Goal: Task Accomplishment & Management: Complete application form

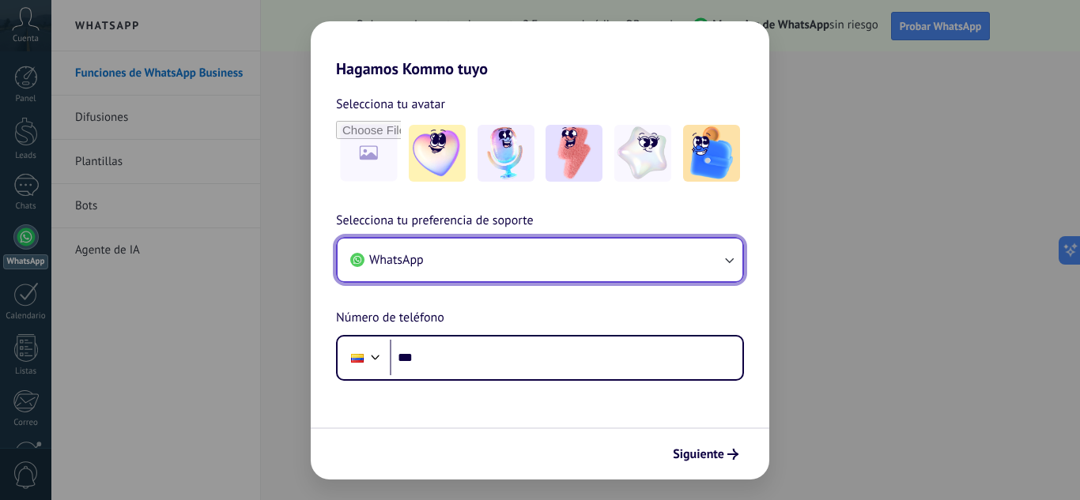
click at [684, 273] on button "WhatsApp" at bounding box center [539, 260] width 405 height 43
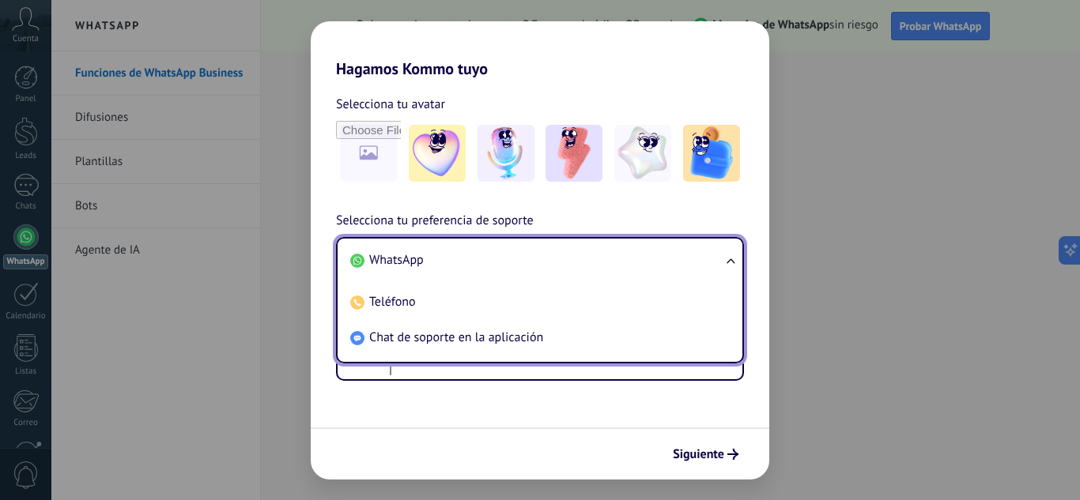
click at [691, 262] on li "WhatsApp" at bounding box center [537, 261] width 386 height 36
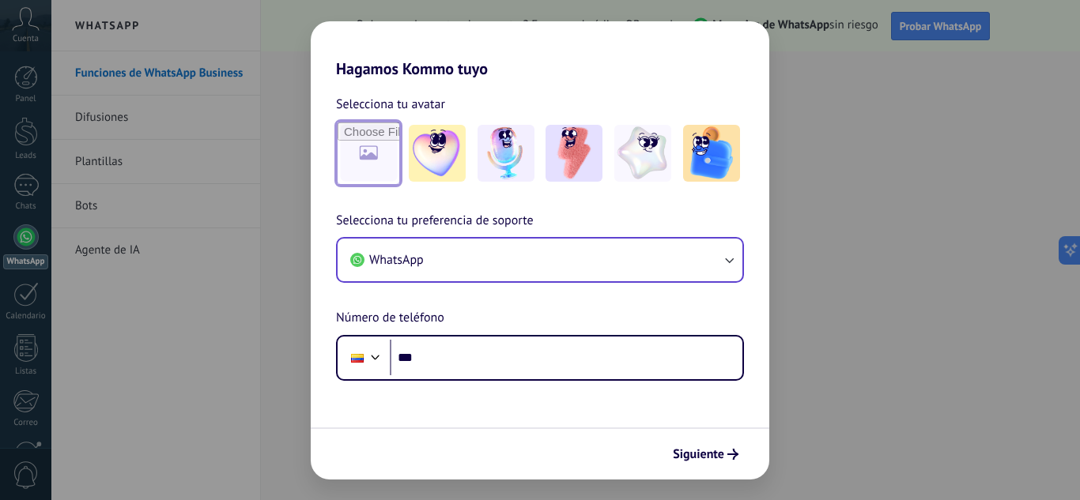
click at [366, 163] on input "file" at bounding box center [368, 154] width 62 height 62
type input "**********"
click at [376, 163] on img at bounding box center [368, 153] width 57 height 57
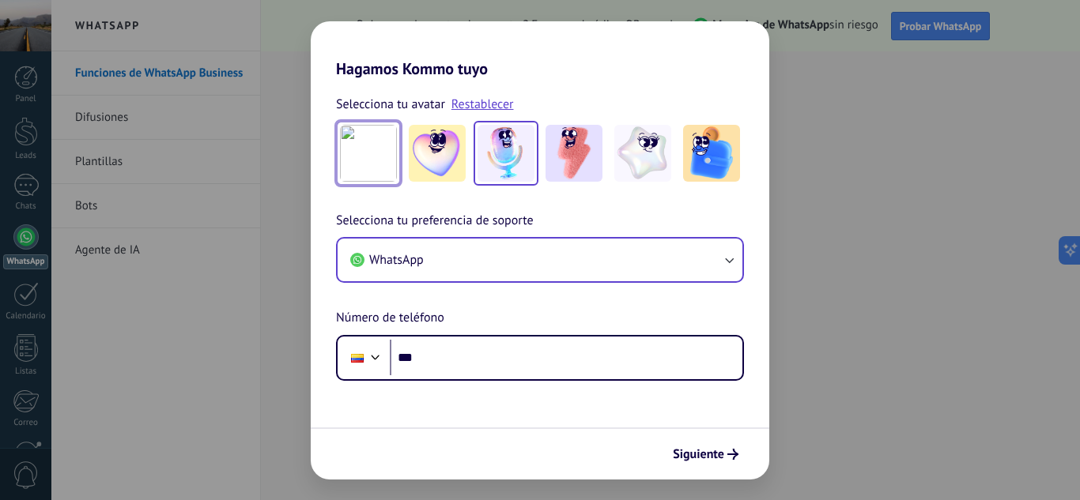
click at [522, 151] on img at bounding box center [505, 153] width 57 height 57
click at [395, 156] on img at bounding box center [368, 153] width 57 height 57
click at [500, 158] on img at bounding box center [505, 153] width 57 height 57
click at [694, 455] on span "Siguiente" at bounding box center [698, 454] width 51 height 11
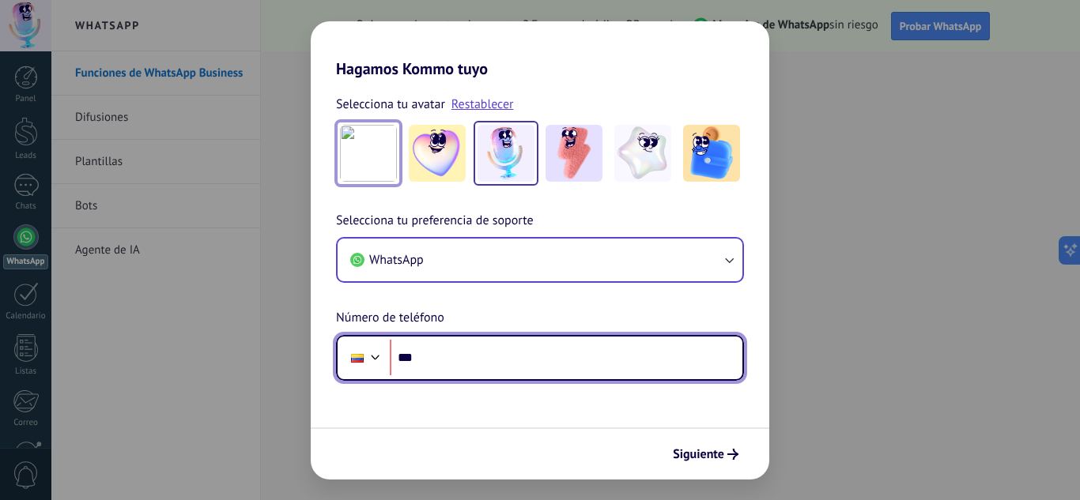
click at [441, 347] on input "***" at bounding box center [566, 358] width 353 height 36
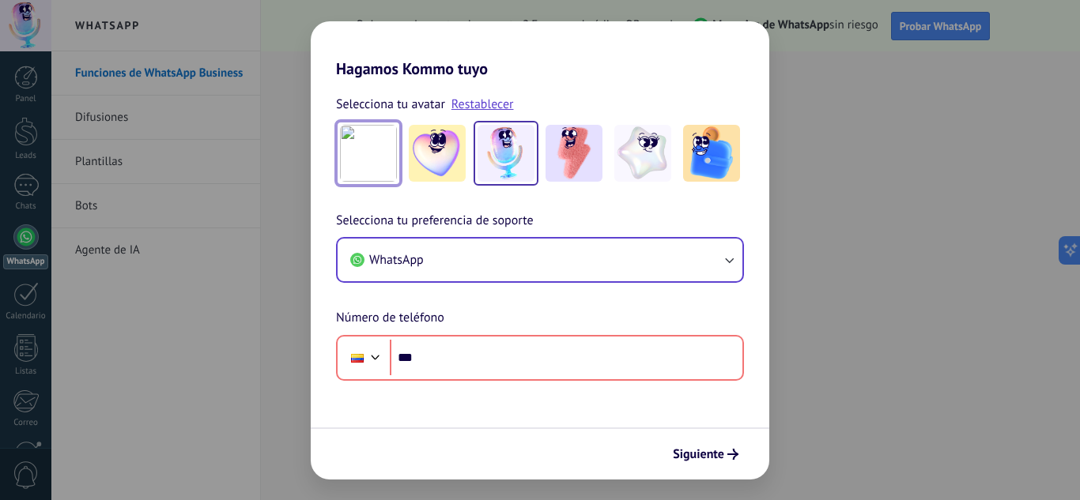
click at [761, 257] on div "Selecciona tu preferencia de soporte WhatsApp Número de teléfono Phone ***" at bounding box center [540, 296] width 458 height 170
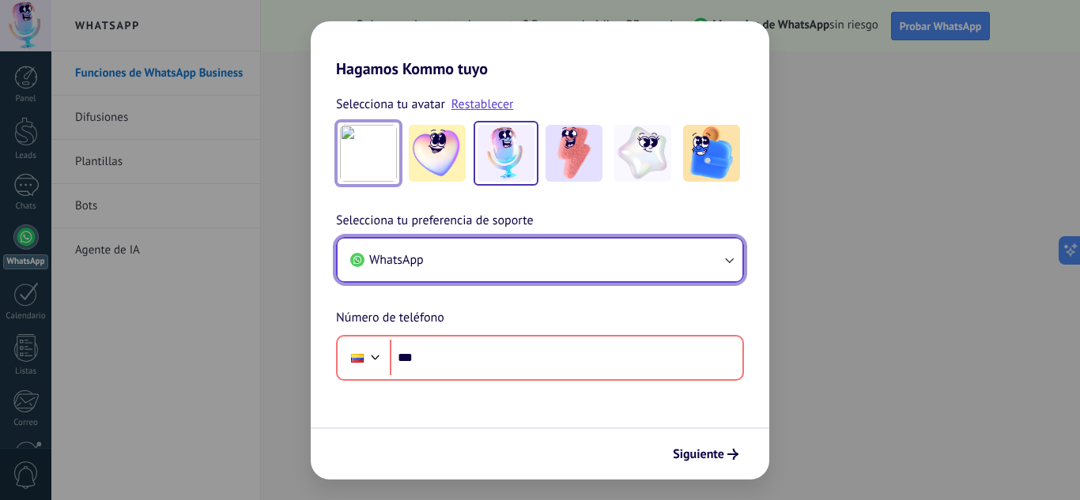
click at [732, 265] on icon "button" at bounding box center [729, 260] width 16 height 16
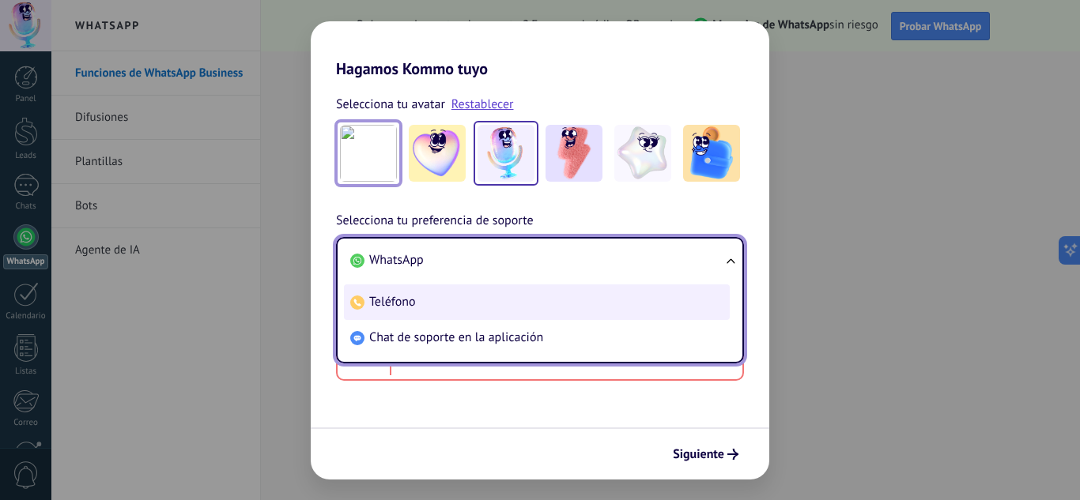
click at [384, 297] on span "Teléfono" at bounding box center [392, 302] width 47 height 16
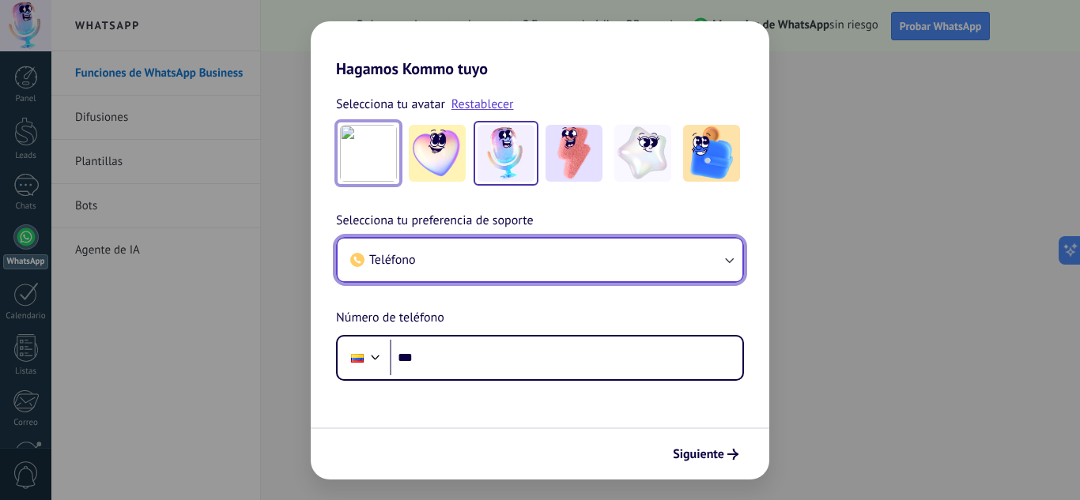
click at [506, 241] on button "Teléfono" at bounding box center [539, 260] width 405 height 43
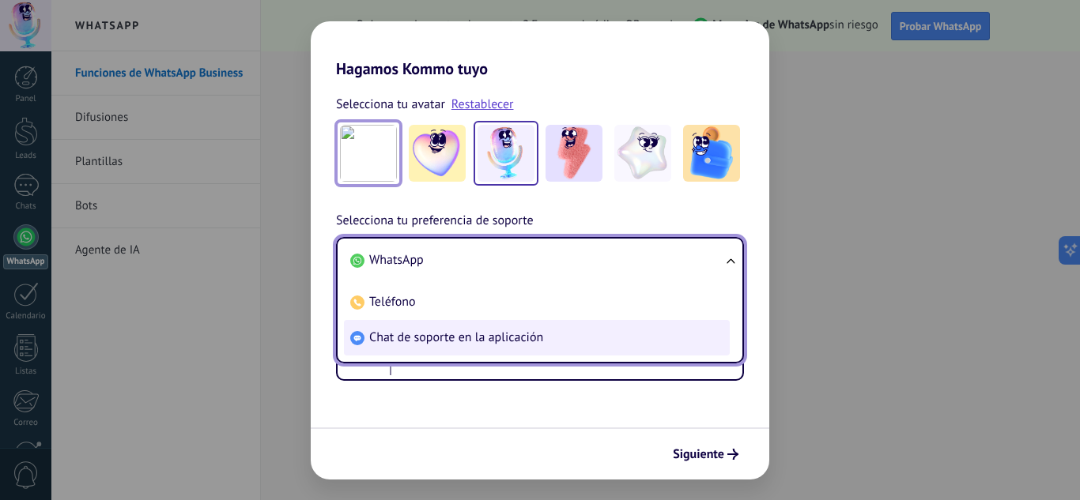
click at [466, 345] on span "Chat de soporte en la aplicación" at bounding box center [456, 338] width 174 height 16
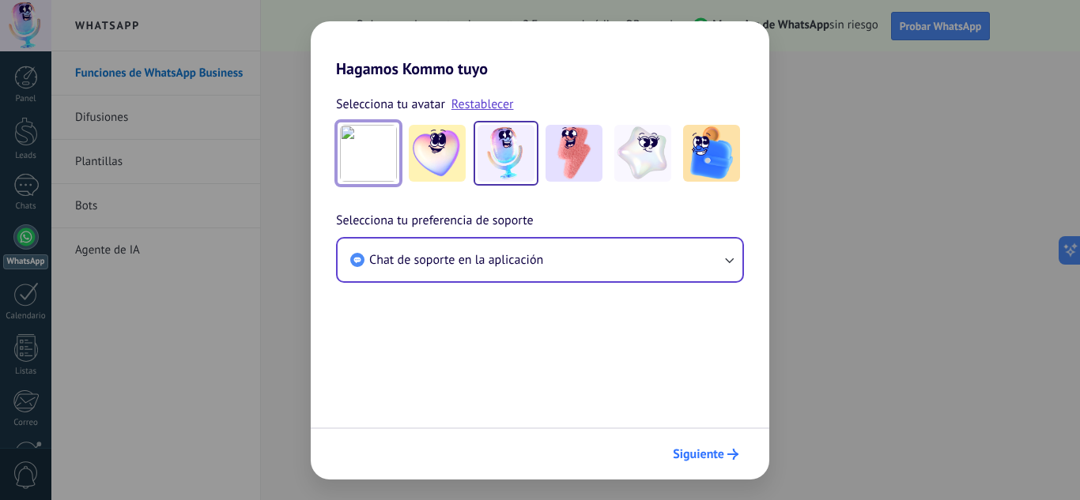
click at [690, 449] on span "Siguiente" at bounding box center [698, 454] width 51 height 11
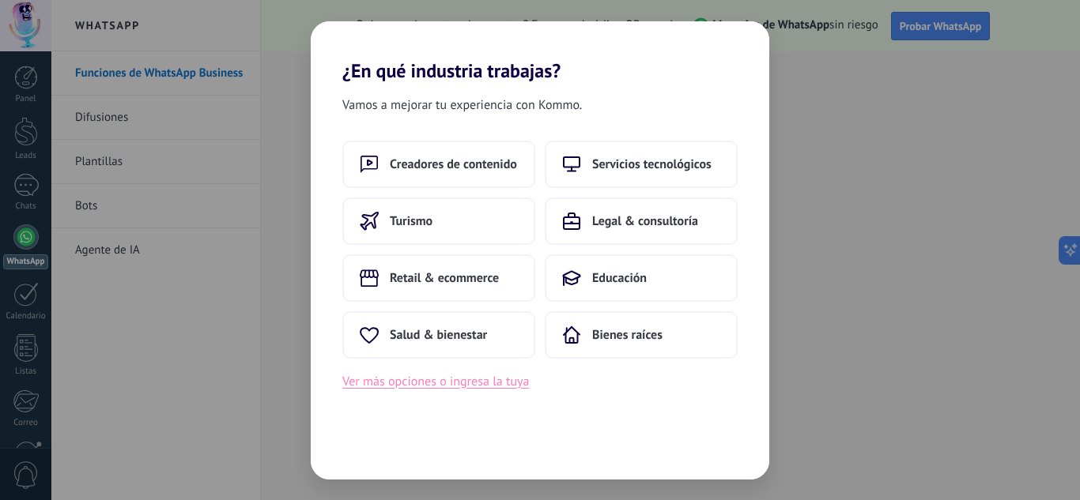
click at [447, 385] on button "Ver más opciones o ingresa la tuya" at bounding box center [435, 381] width 187 height 21
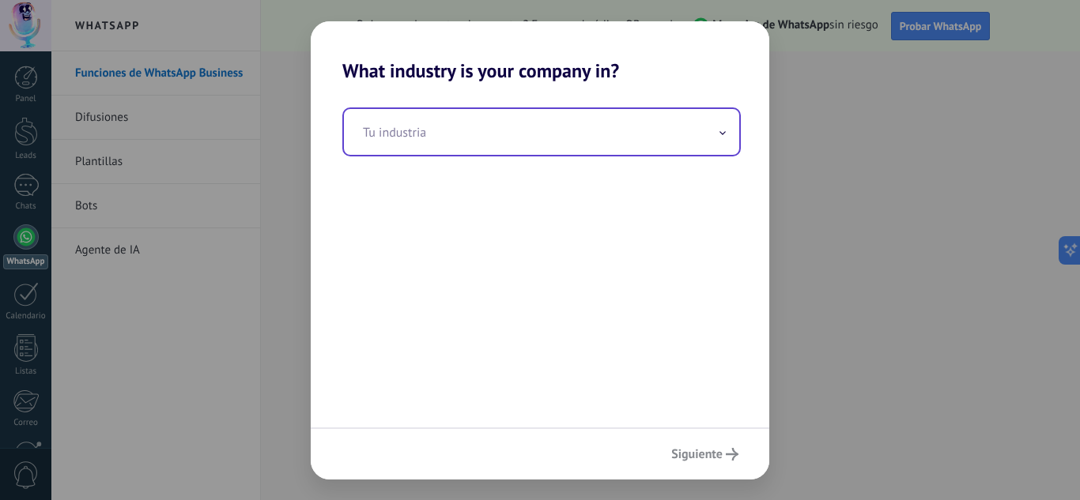
click at [637, 136] on input "text" at bounding box center [541, 132] width 395 height 46
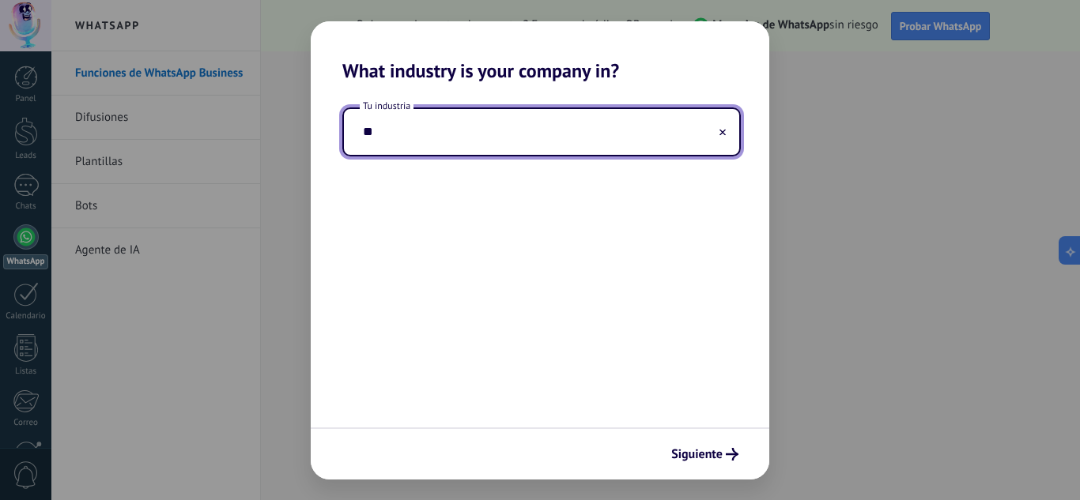
type input "*"
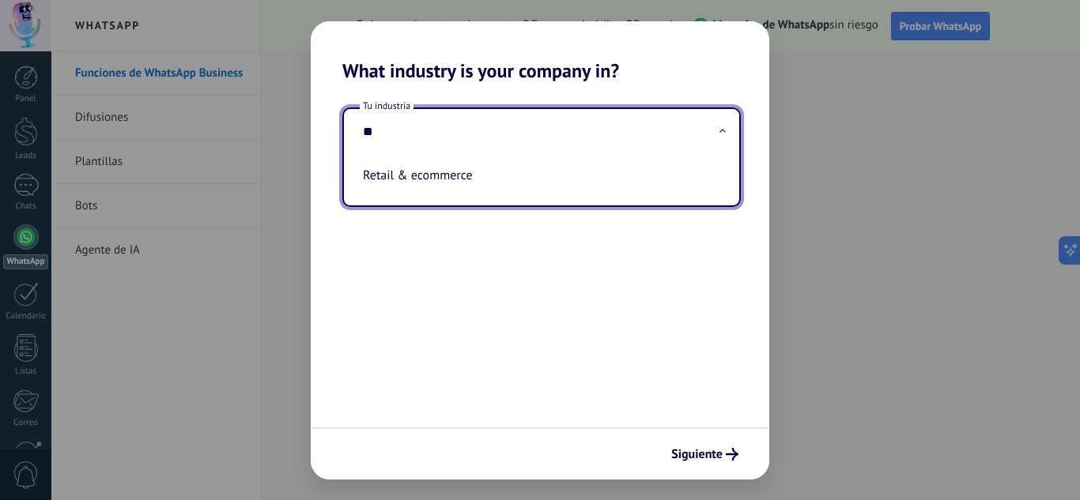
type input "*"
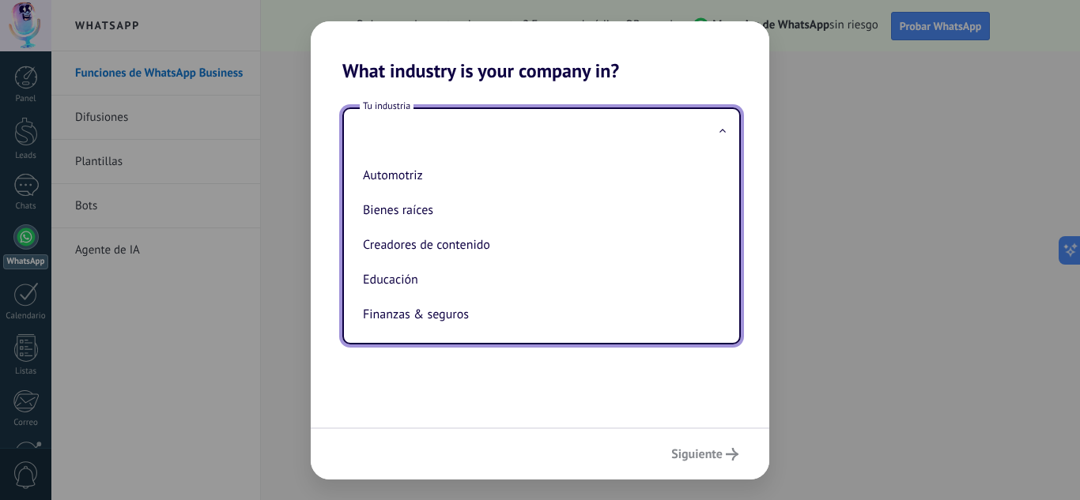
click at [562, 363] on div "Tu industria Automotriz Bienes raíces Creadores de contenido Educación Finanzas…" at bounding box center [540, 254] width 458 height 345
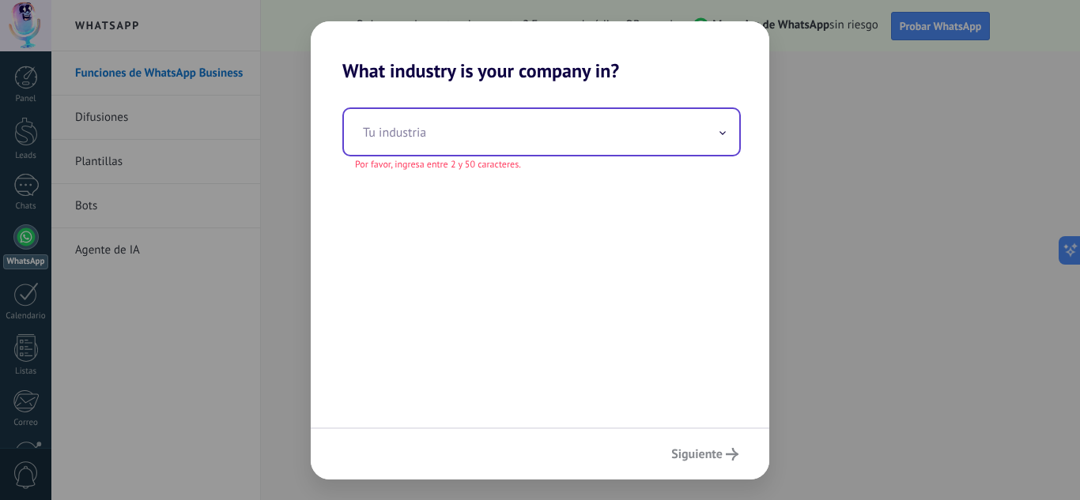
click at [465, 128] on input "text" at bounding box center [541, 132] width 395 height 46
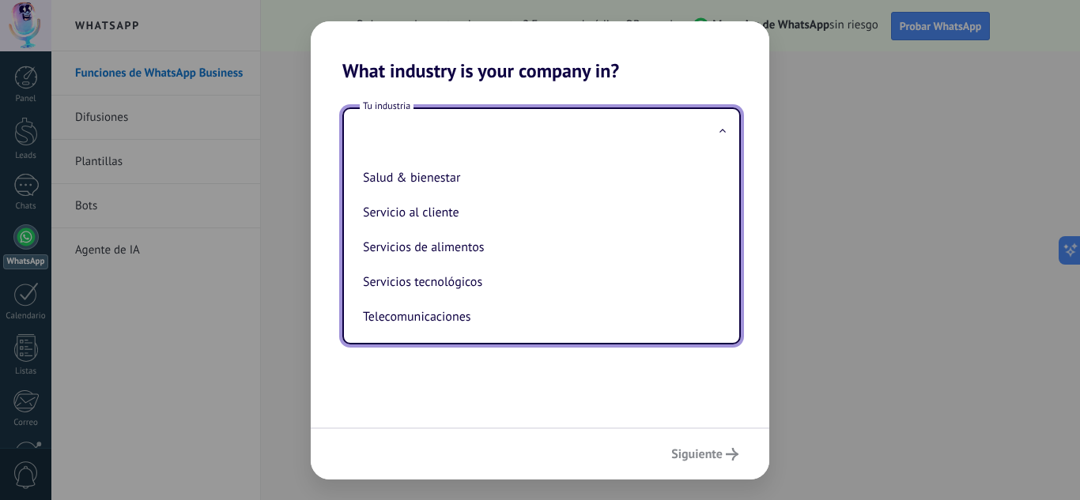
scroll to position [345, 0]
click at [564, 242] on li "Servicios de alimentos" at bounding box center [538, 248] width 364 height 35
type input "**********"
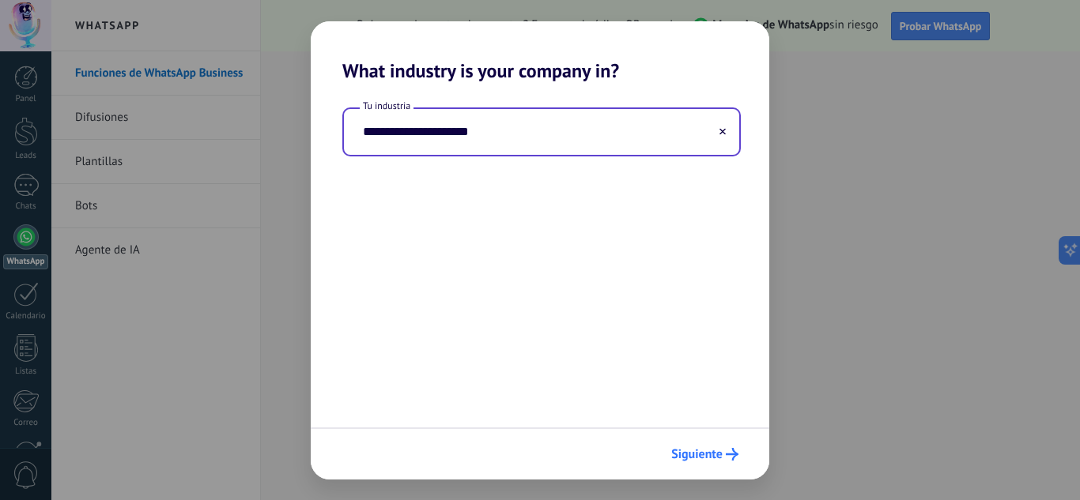
click at [689, 459] on span "Siguiente" at bounding box center [696, 454] width 51 height 11
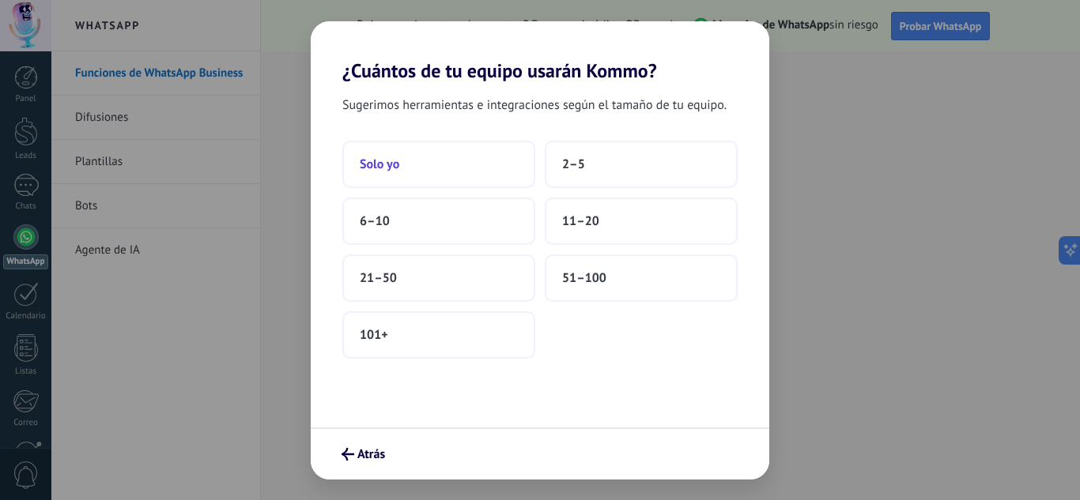
click at [408, 172] on button "Solo yo" at bounding box center [438, 164] width 193 height 47
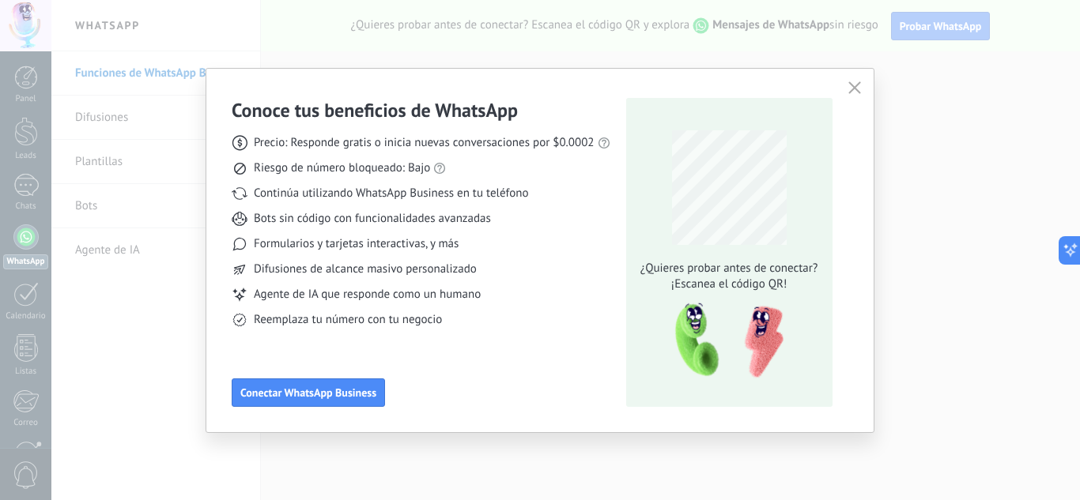
click at [858, 89] on icon "button" at bounding box center [854, 87] width 13 height 13
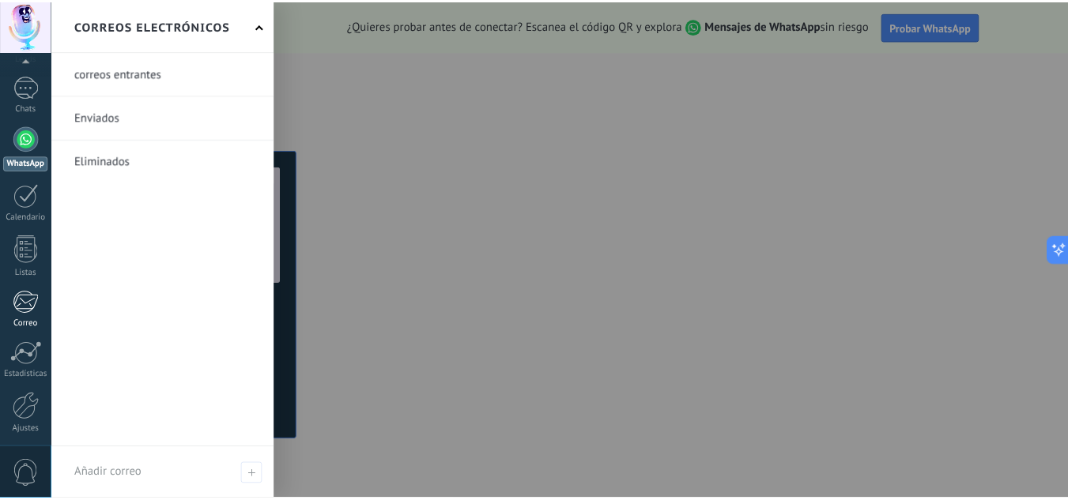
scroll to position [157, 0]
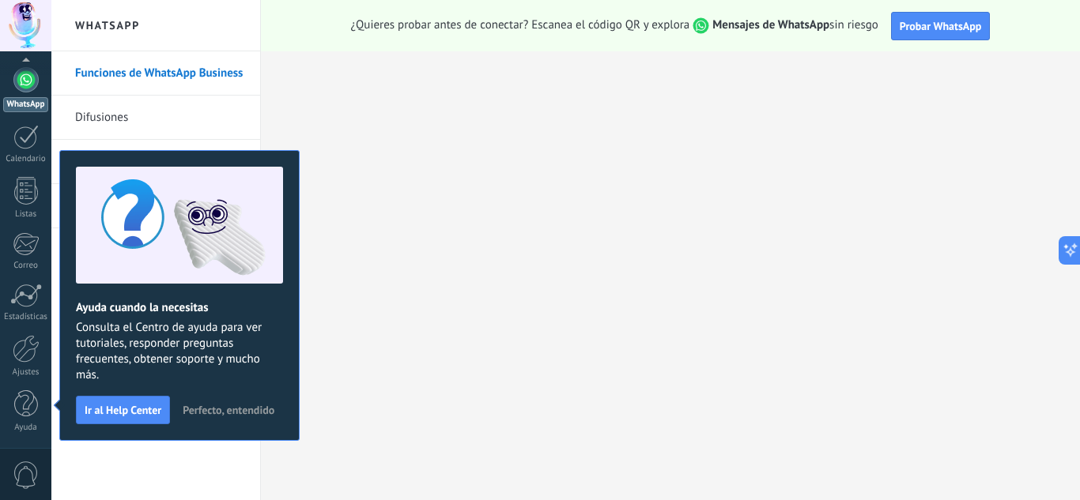
click at [254, 417] on button "Perfecto, entendido" at bounding box center [228, 410] width 106 height 24
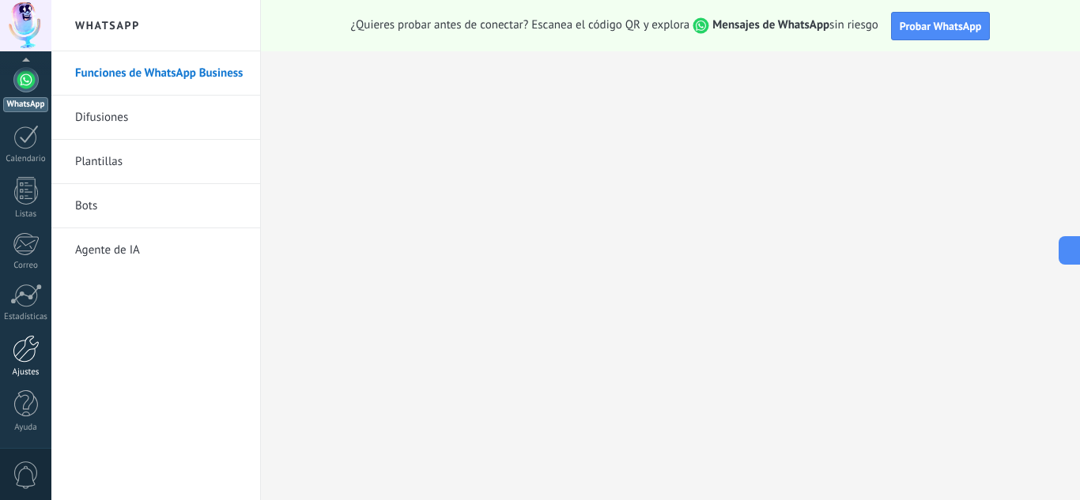
click at [13, 351] on div at bounding box center [26, 349] width 27 height 28
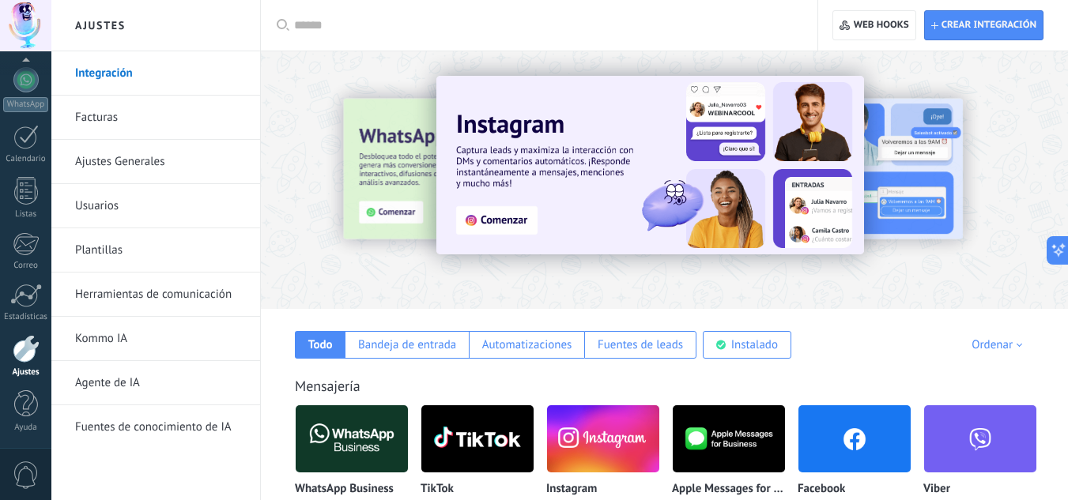
click at [160, 292] on link "Herramientas de comunicación" at bounding box center [159, 295] width 169 height 44
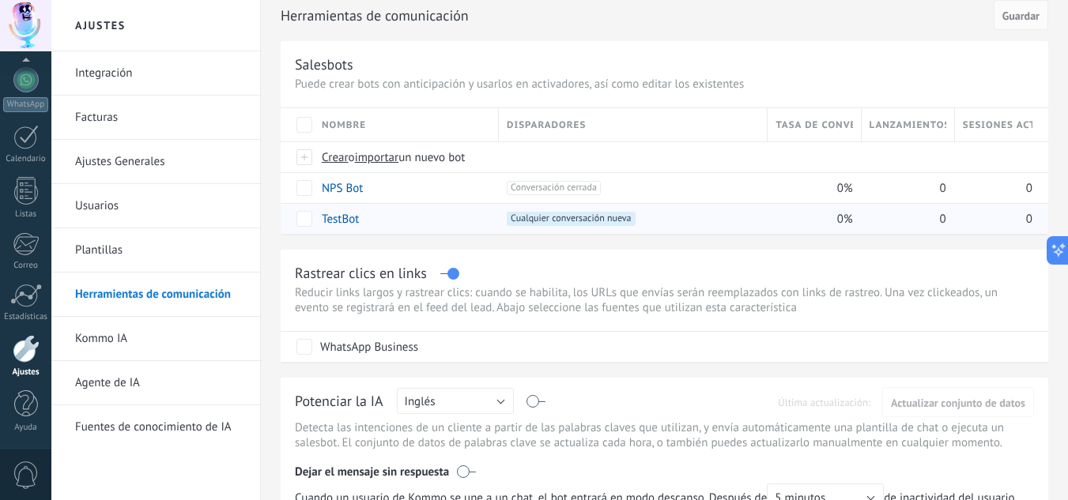
scroll to position [62, 0]
